Goal: Task Accomplishment & Management: Use online tool/utility

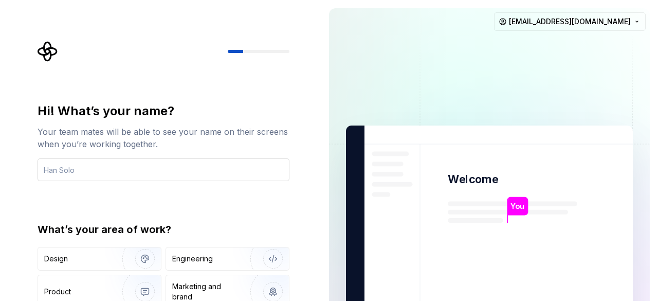
click at [100, 173] on input "text" at bounding box center [164, 169] width 252 height 23
click at [110, 178] on input "[PERSON_NAME]" at bounding box center [164, 169] width 252 height 23
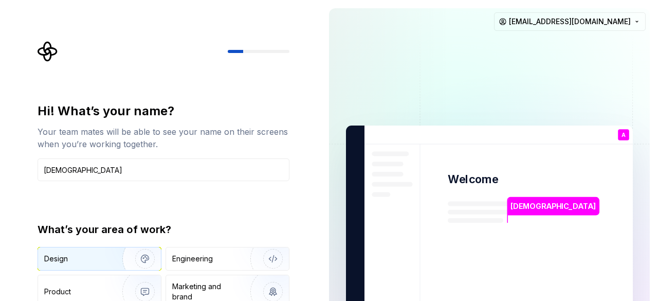
type input "[DEMOGRAPHIC_DATA]"
click at [92, 262] on div "Design" at bounding box center [76, 259] width 65 height 10
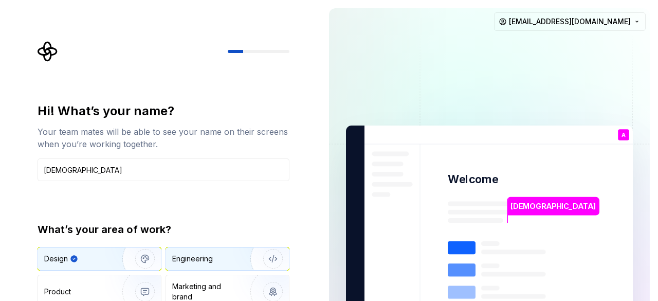
click at [207, 253] on div "Engineering" at bounding box center [227, 258] width 123 height 23
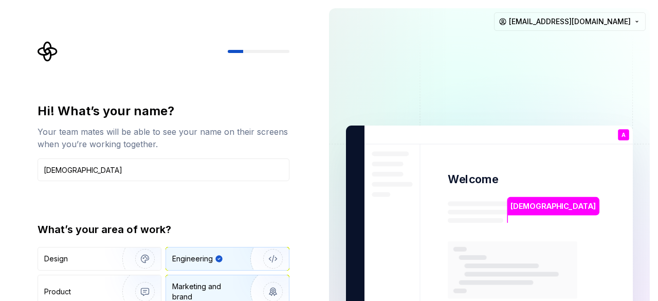
click at [197, 281] on div "Marketing and brand" at bounding box center [206, 291] width 69 height 21
click at [202, 267] on div "Engineering" at bounding box center [227, 258] width 123 height 23
click at [263, 217] on div "Hi! What’s your name? Your team mates will be able to see your name on their sc…" at bounding box center [164, 219] width 252 height 233
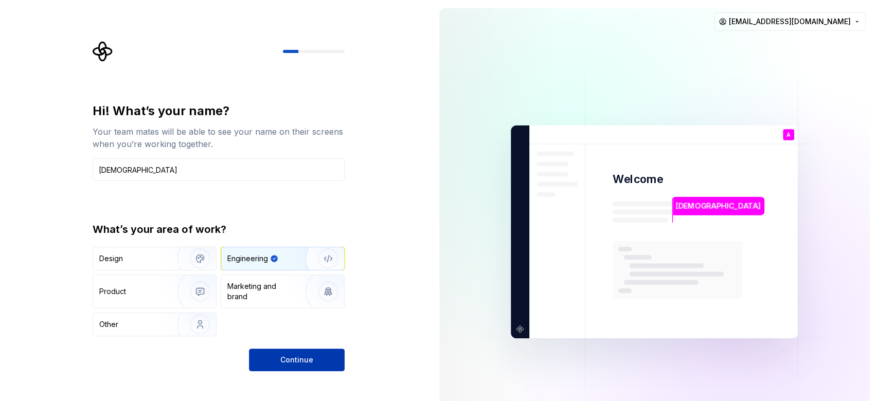
drag, startPoint x: 641, startPoint y: 0, endPoint x: 312, endPoint y: 358, distance: 486.6
click at [312, 300] on button "Continue" at bounding box center [297, 360] width 96 height 23
click at [312, 300] on div "Continue" at bounding box center [297, 360] width 96 height 23
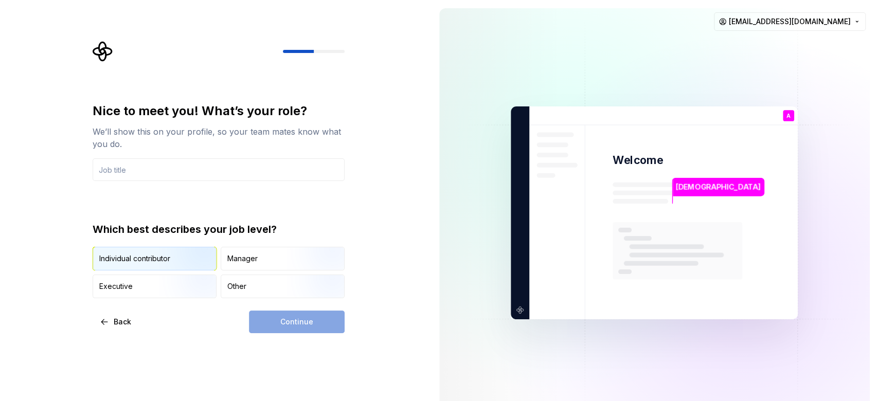
click at [167, 257] on img "button" at bounding box center [191, 271] width 66 height 69
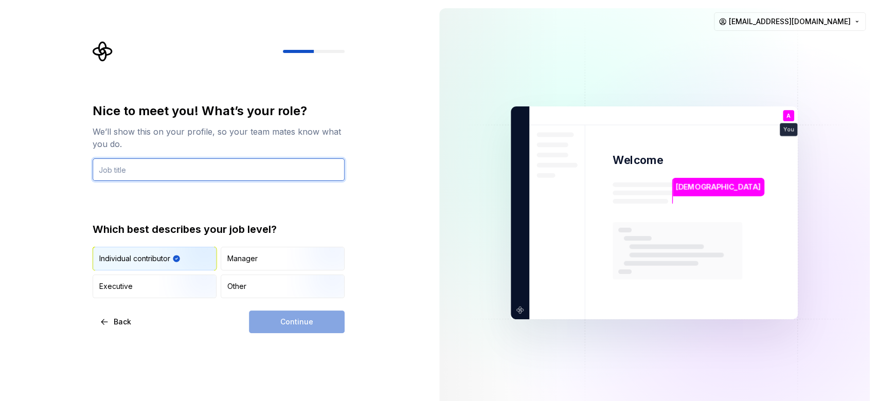
click at [143, 179] on input "text" at bounding box center [219, 169] width 252 height 23
click at [145, 178] on input "text" at bounding box center [219, 169] width 252 height 23
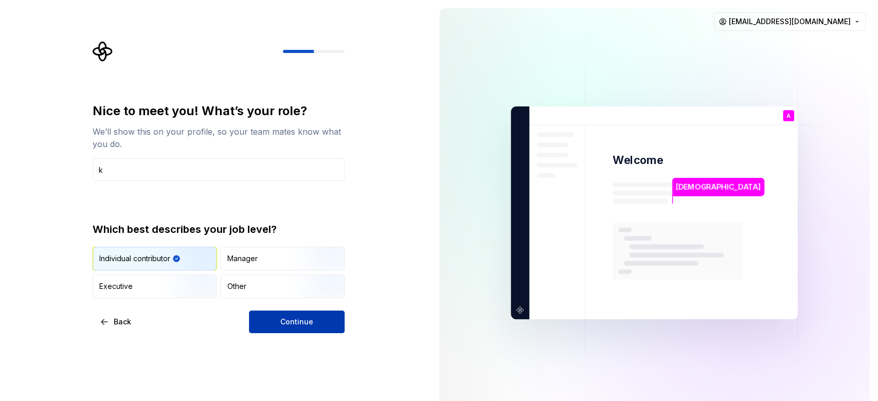
click at [318, 300] on button "Continue" at bounding box center [297, 322] width 96 height 23
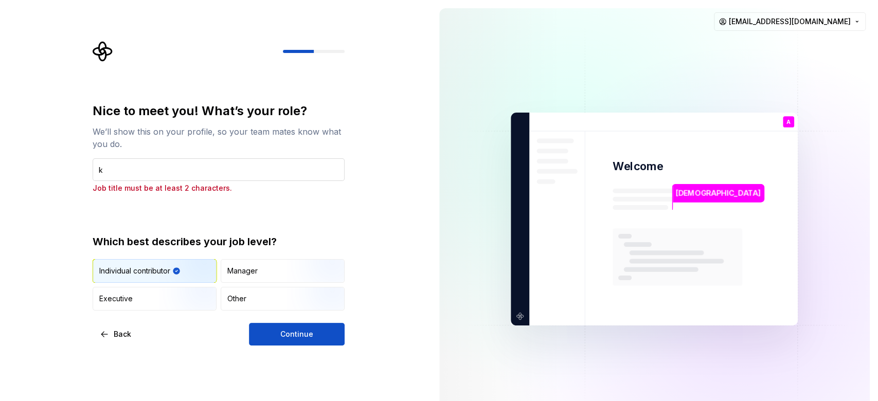
click at [214, 166] on input "k" at bounding box center [219, 169] width 252 height 23
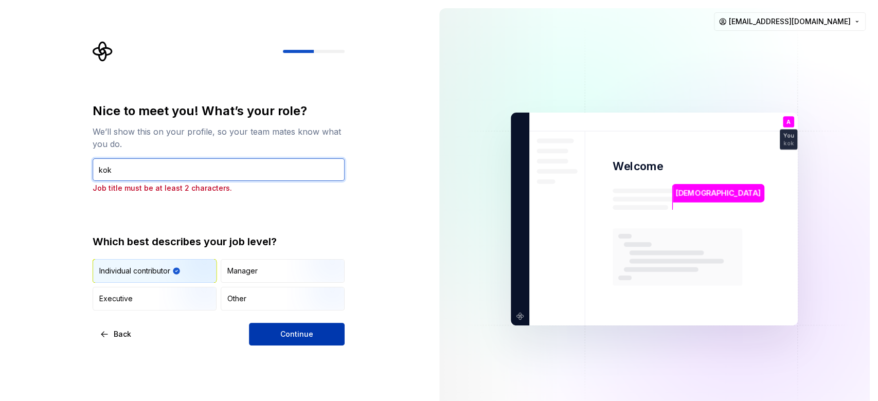
type input "kok"
click at [285, 300] on button "Continue" at bounding box center [297, 334] width 96 height 23
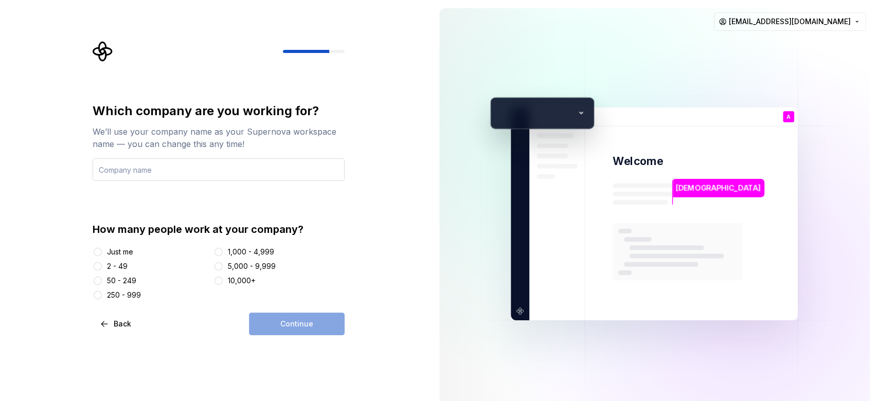
click at [193, 160] on input "text" at bounding box center [219, 169] width 252 height 23
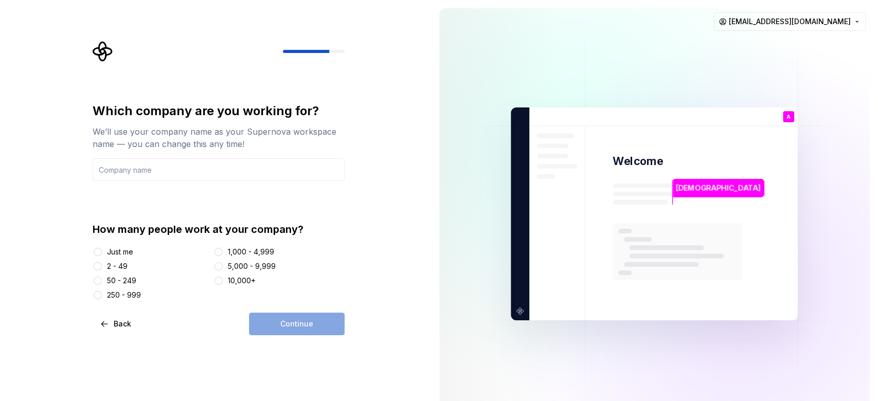
click at [101, 265] on div at bounding box center [98, 266] width 10 height 10
click at [99, 265] on button "2 - 49" at bounding box center [98, 266] width 8 height 8
click at [149, 164] on input "text" at bounding box center [219, 169] width 252 height 23
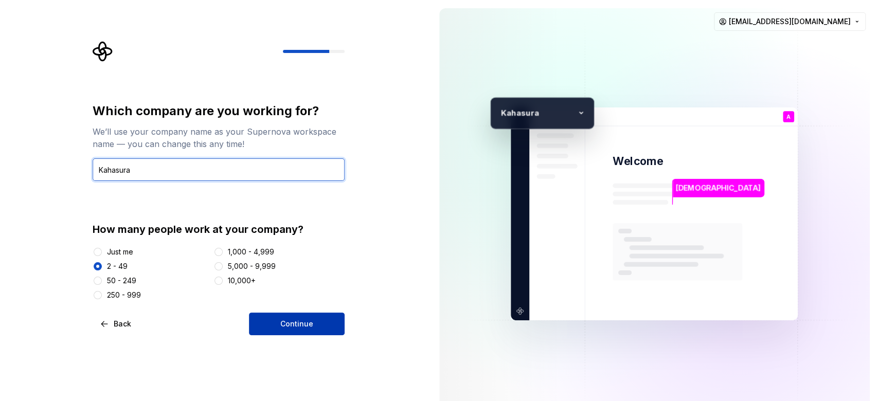
type input "Kahasura"
click at [302, 300] on button "Continue" at bounding box center [297, 324] width 96 height 23
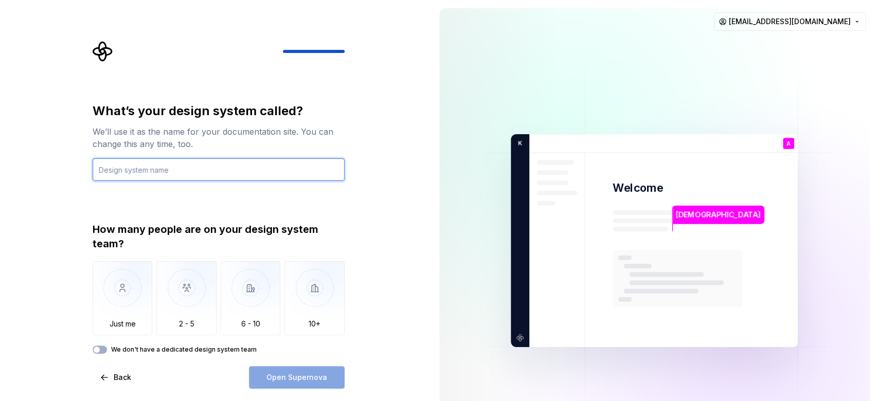
click at [235, 170] on input "text" at bounding box center [219, 169] width 252 height 23
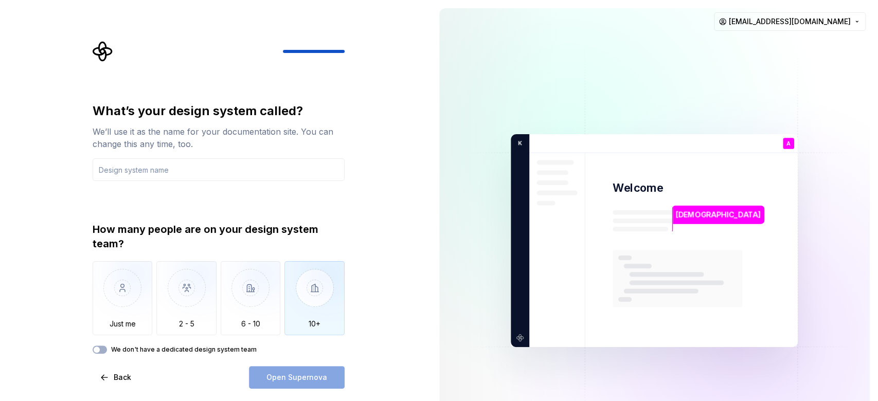
click at [320, 298] on img "button" at bounding box center [314, 295] width 60 height 69
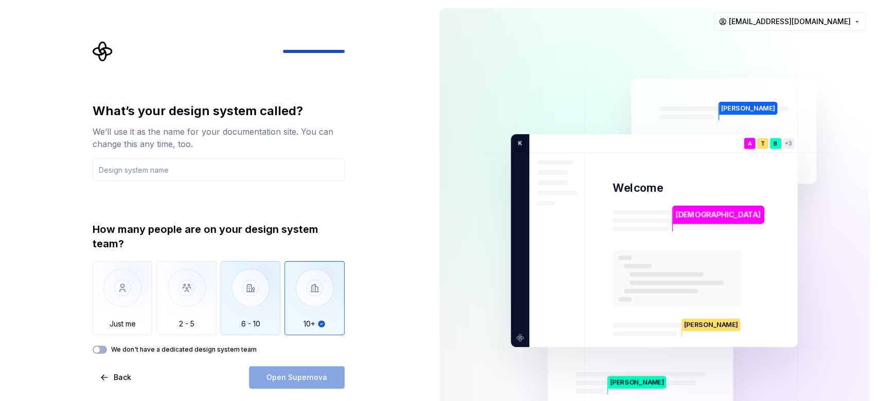
click at [254, 284] on img "button" at bounding box center [251, 295] width 60 height 69
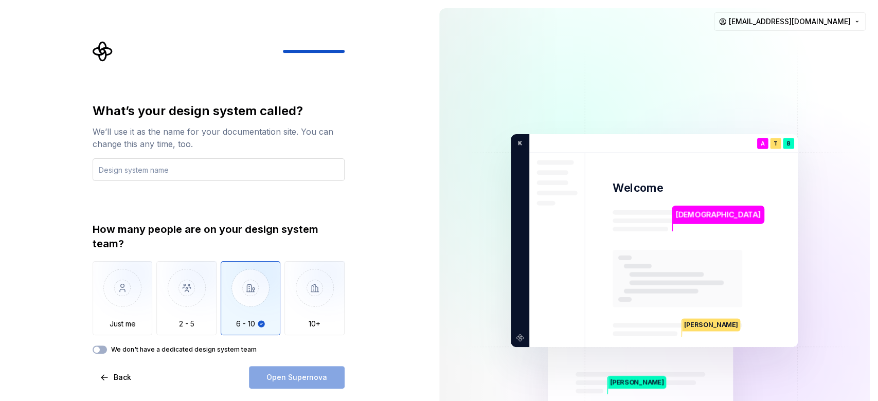
click at [165, 173] on input "text" at bounding box center [219, 169] width 252 height 23
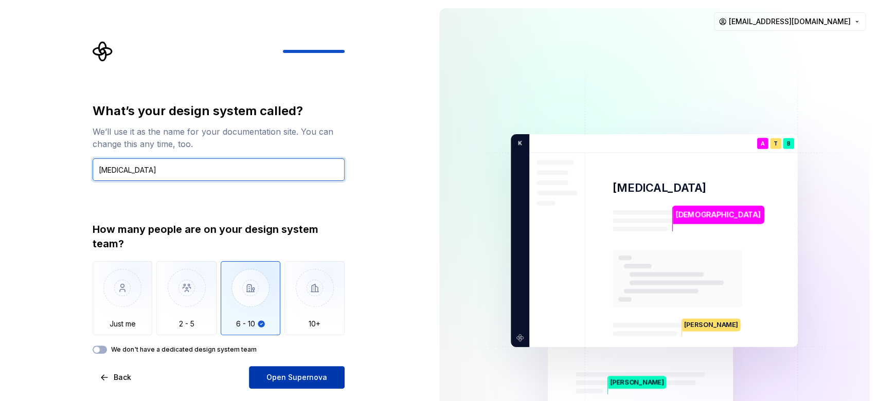
type input "[MEDICAL_DATA]"
click at [268, 300] on span "Open Supernova" at bounding box center [296, 377] width 61 height 10
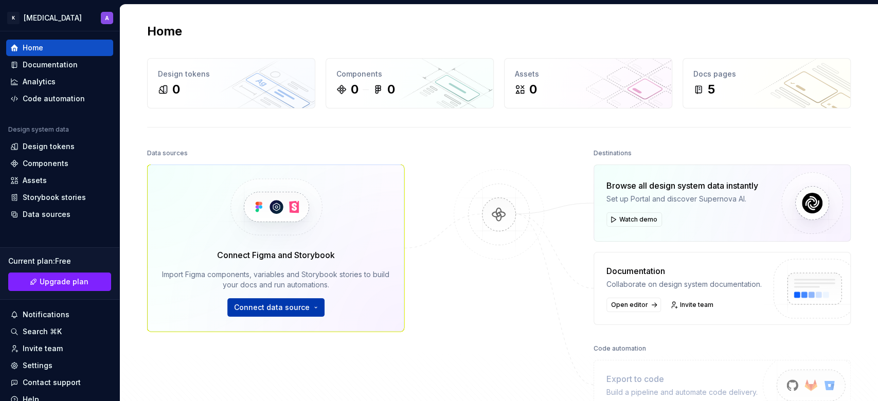
click at [305, 300] on button "Connect data source" at bounding box center [275, 307] width 97 height 19
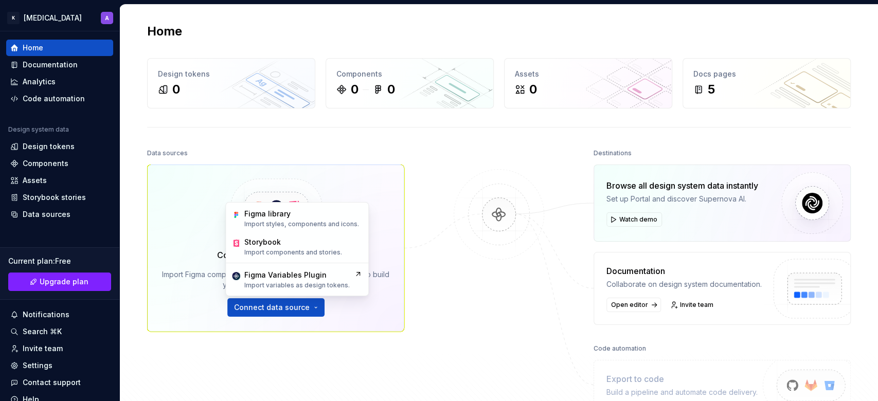
click at [433, 280] on div "Data sources Connect Figma and Storybook Import Figma components, variables and…" at bounding box center [499, 298] width 704 height 305
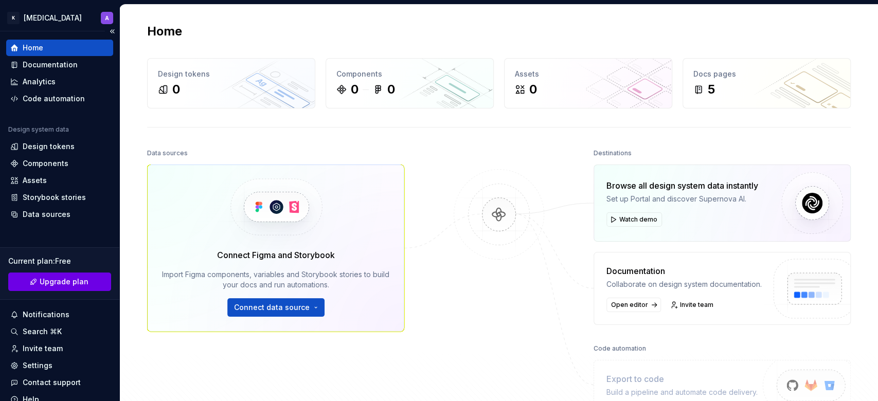
click at [56, 282] on span "Upgrade plan" at bounding box center [64, 282] width 49 height 10
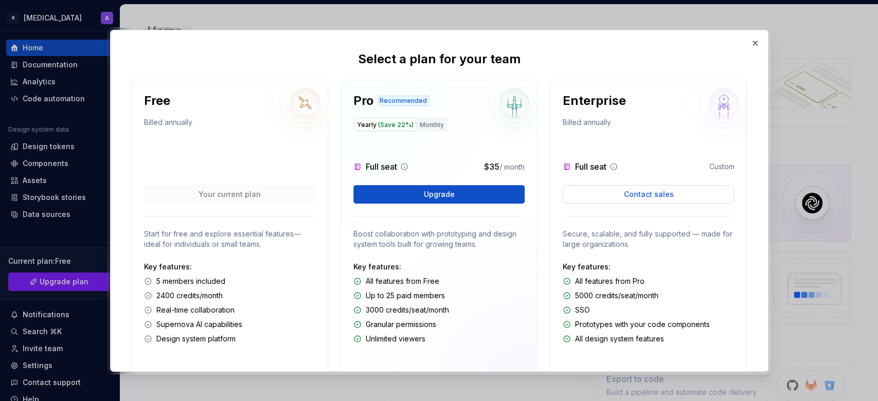
drag, startPoint x: 437, startPoint y: 268, endPoint x: 423, endPoint y: 278, distance: 16.7
click at [423, 278] on p "All features from Free" at bounding box center [403, 281] width 74 height 10
click at [658, 41] on button "button" at bounding box center [755, 43] width 14 height 14
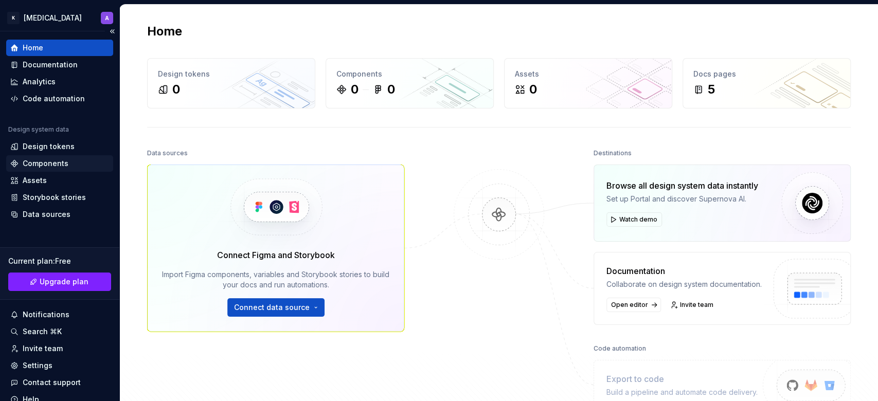
scroll to position [41, 0]
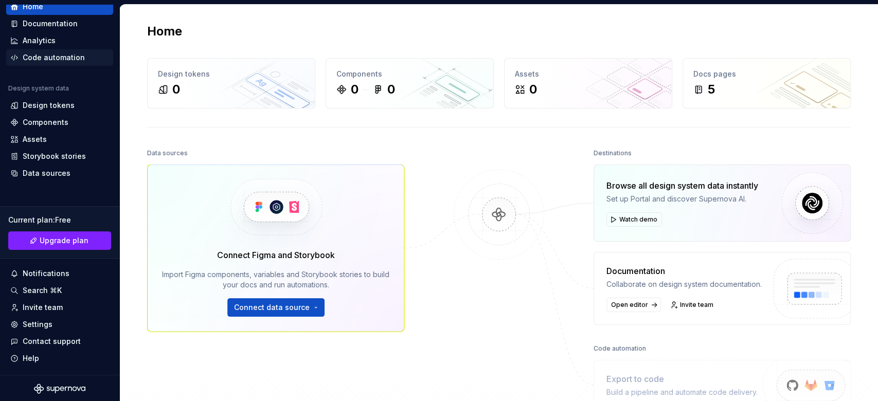
click at [74, 59] on div "Code automation" at bounding box center [54, 57] width 62 height 10
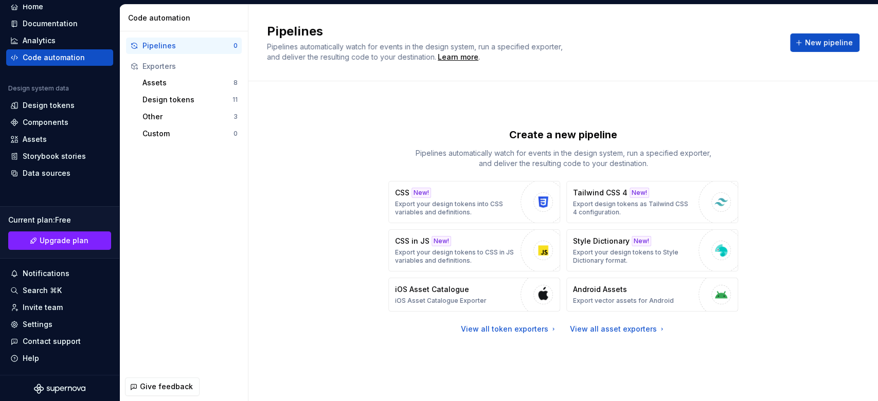
click at [325, 300] on div "Create a new pipeline Pipelines automatically watch for events in the design sy…" at bounding box center [563, 231] width 592 height 262
click at [658, 38] on span "New pipeline" at bounding box center [829, 43] width 48 height 10
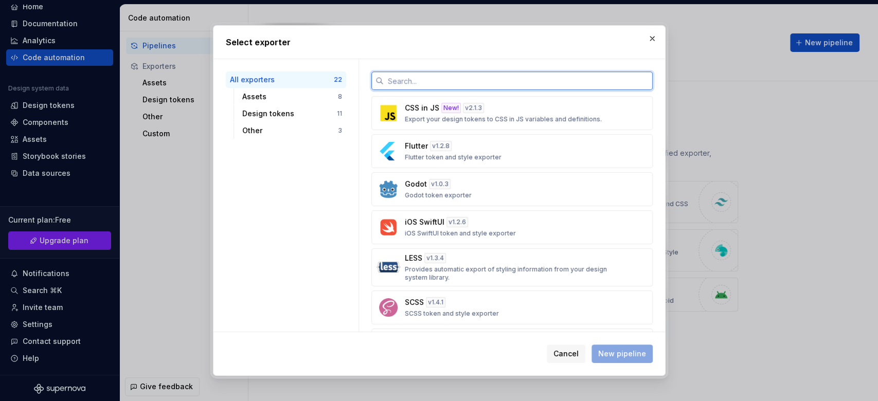
scroll to position [617, 0]
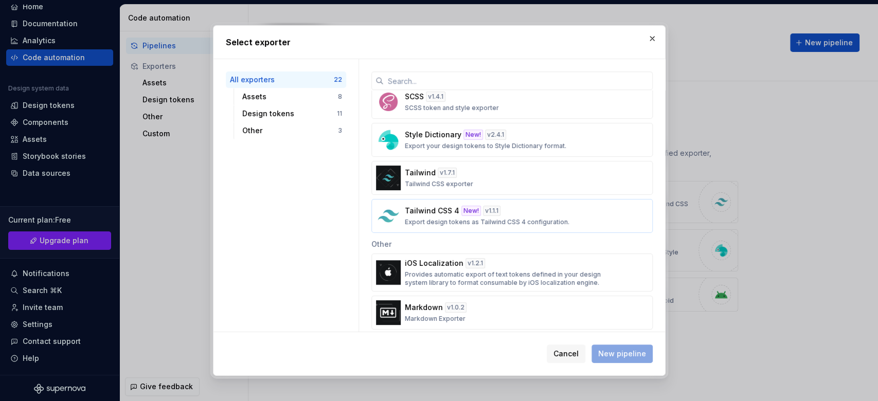
click at [526, 219] on p "Export design tokens as Tailwind CSS 4 configuration." at bounding box center [487, 222] width 165 height 8
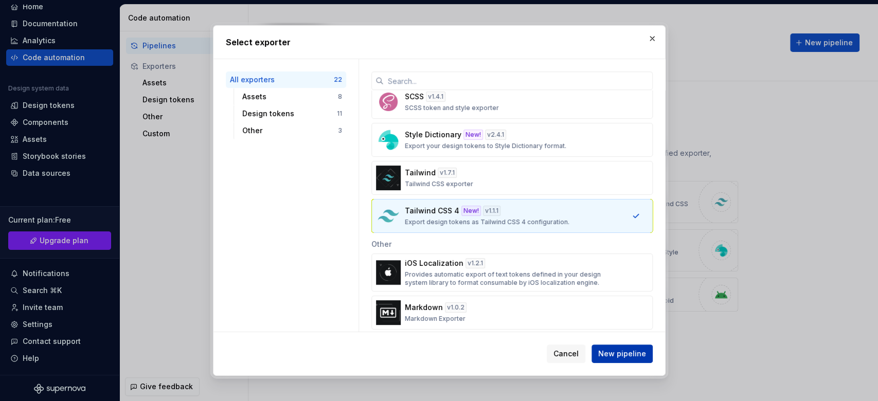
click at [638, 300] on span "New pipeline" at bounding box center [622, 354] width 48 height 10
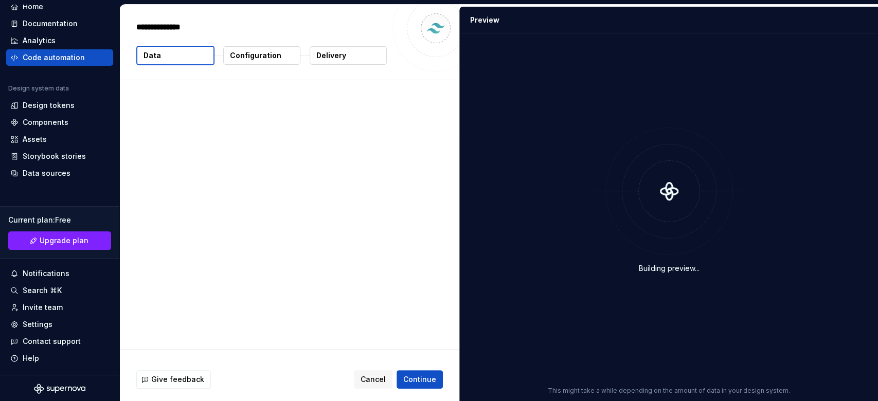
type textarea "*"
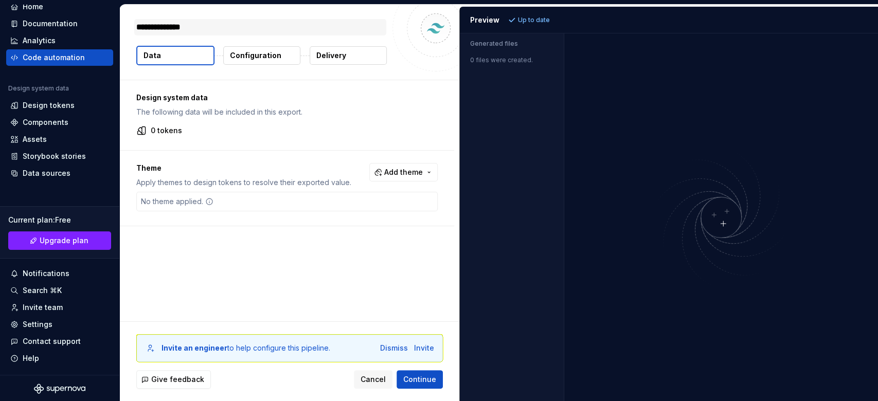
click at [279, 28] on textarea "**********" at bounding box center [260, 27] width 252 height 16
click at [224, 202] on div "No theme applied." at bounding box center [286, 202] width 301 height 20
click at [219, 193] on div "No theme applied." at bounding box center [286, 202] width 301 height 20
drag, startPoint x: 168, startPoint y: 196, endPoint x: 318, endPoint y: 174, distance: 151.8
click at [167, 196] on div "No theme applied." at bounding box center [177, 201] width 81 height 19
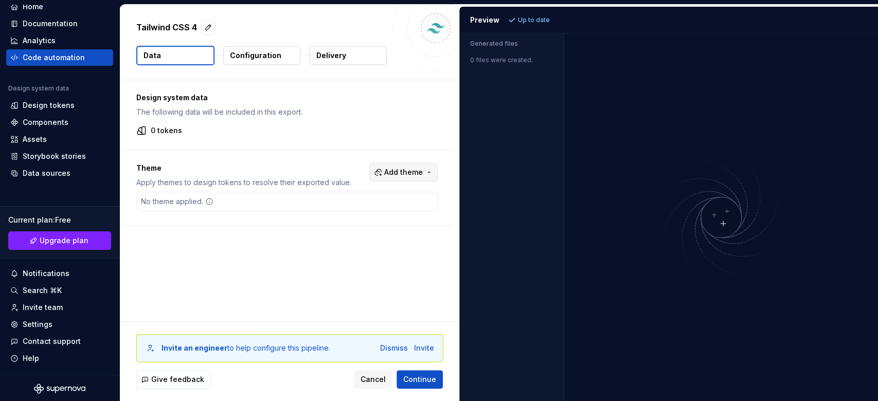
click at [384, 167] on span "Add theme" at bounding box center [403, 172] width 39 height 10
click at [341, 215] on div "Dark" at bounding box center [339, 213] width 16 height 10
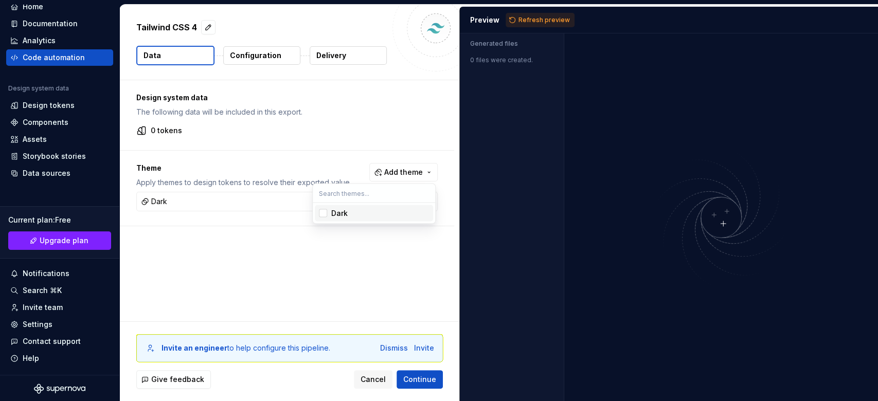
click at [292, 234] on html "K [MEDICAL_DATA] A Home Documentation Analytics Code automation Design system d…" at bounding box center [439, 200] width 878 height 401
click at [420, 300] on span "Continue" at bounding box center [419, 379] width 33 height 10
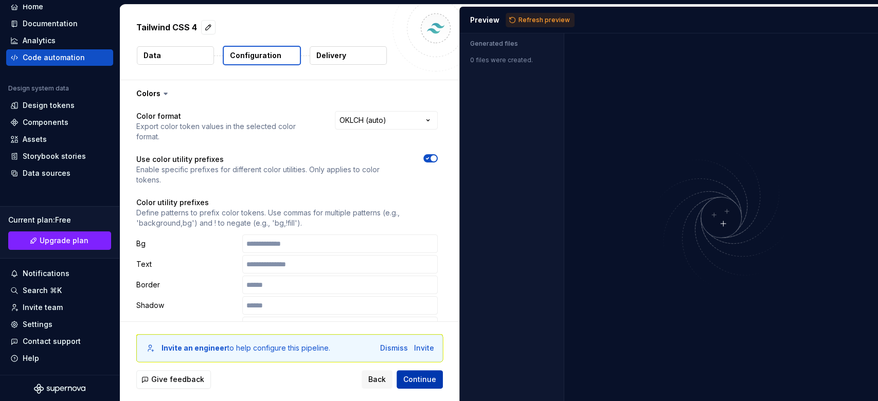
click at [418, 300] on span "Continue" at bounding box center [419, 379] width 33 height 10
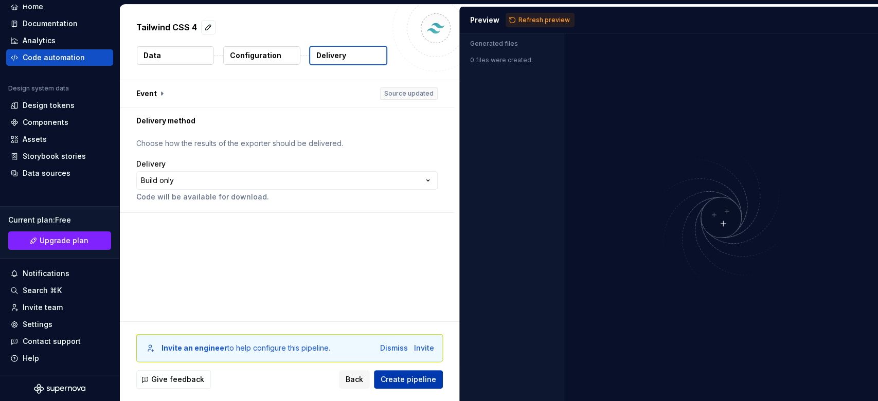
click at [424, 300] on span "Create pipeline" at bounding box center [409, 379] width 56 height 10
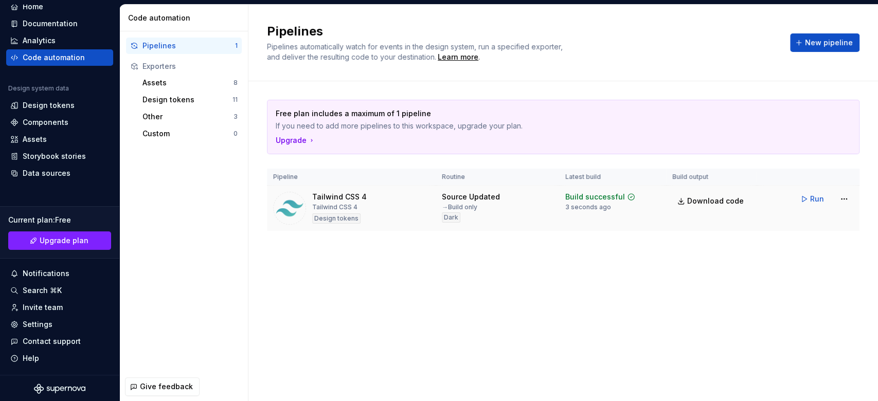
click at [631, 210] on div "Build successful 3 seconds ago" at bounding box center [600, 202] width 70 height 20
click at [658, 202] on button "Run" at bounding box center [812, 199] width 35 height 19
click at [658, 196] on span "Run" at bounding box center [817, 199] width 14 height 10
click at [658, 200] on html "K [MEDICAL_DATA] A Home Documentation Analytics Code automation Design system d…" at bounding box center [439, 200] width 878 height 401
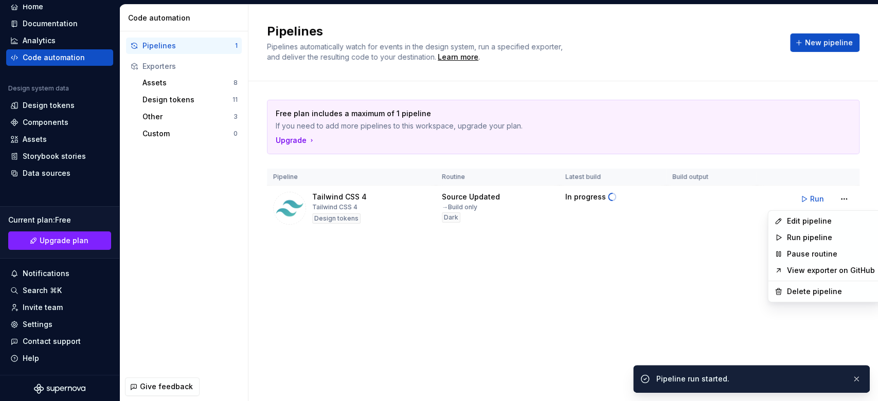
click at [628, 282] on html "K [MEDICAL_DATA] A Home Documentation Analytics Code automation Design system d…" at bounding box center [439, 200] width 878 height 401
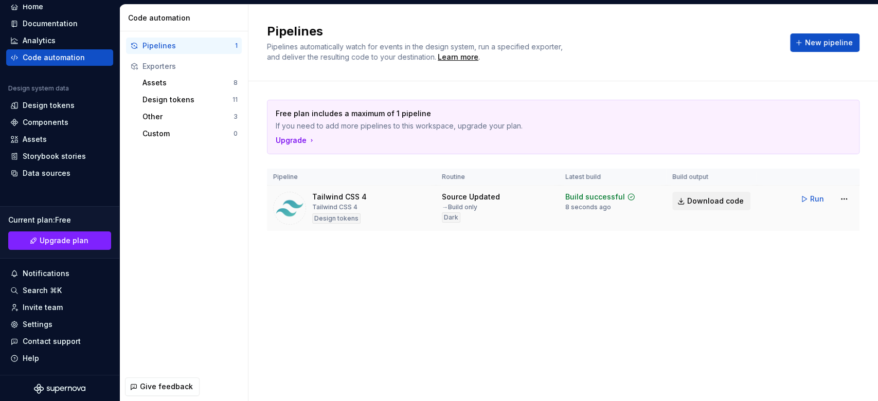
click at [658, 196] on span "Download code" at bounding box center [715, 201] width 57 height 10
click at [539, 137] on div "Upgrade" at bounding box center [563, 140] width 575 height 10
